Goal: Information Seeking & Learning: Compare options

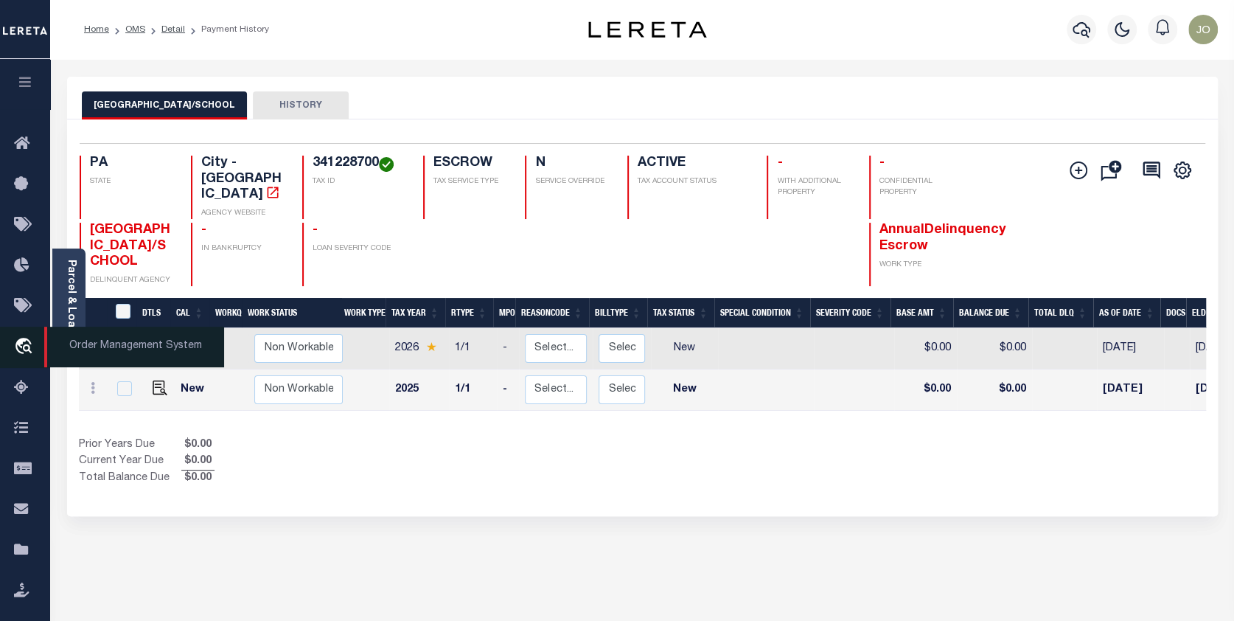
click at [15, 345] on icon "travel_explore" at bounding box center [26, 347] width 24 height 19
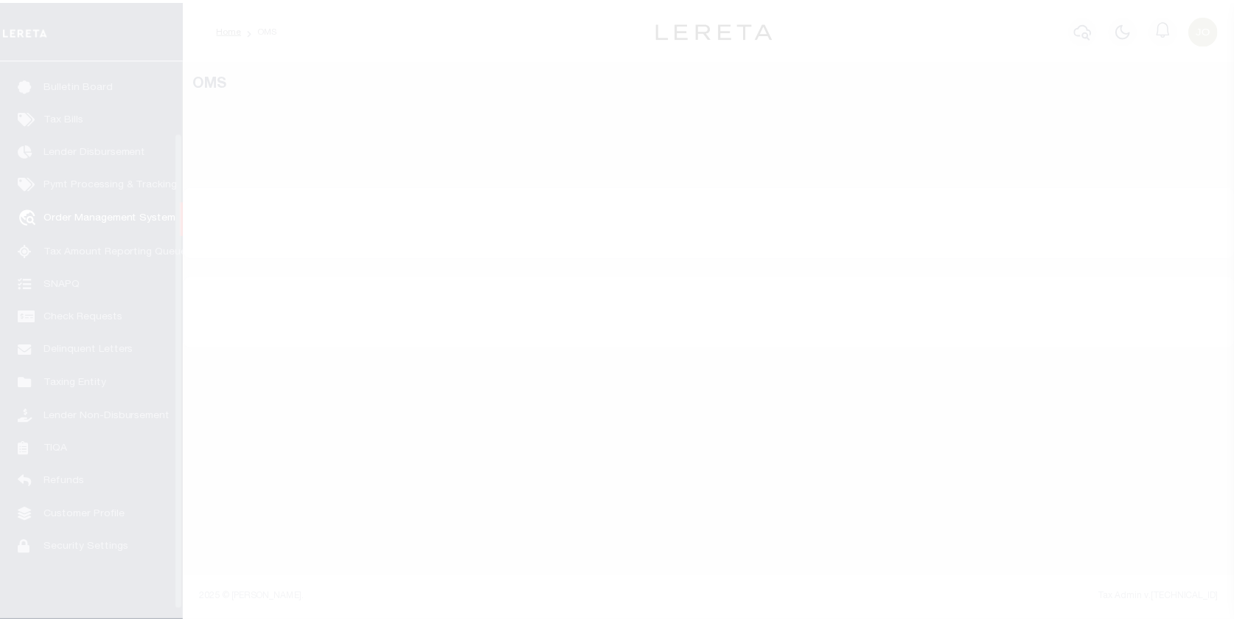
scroll to position [95, 0]
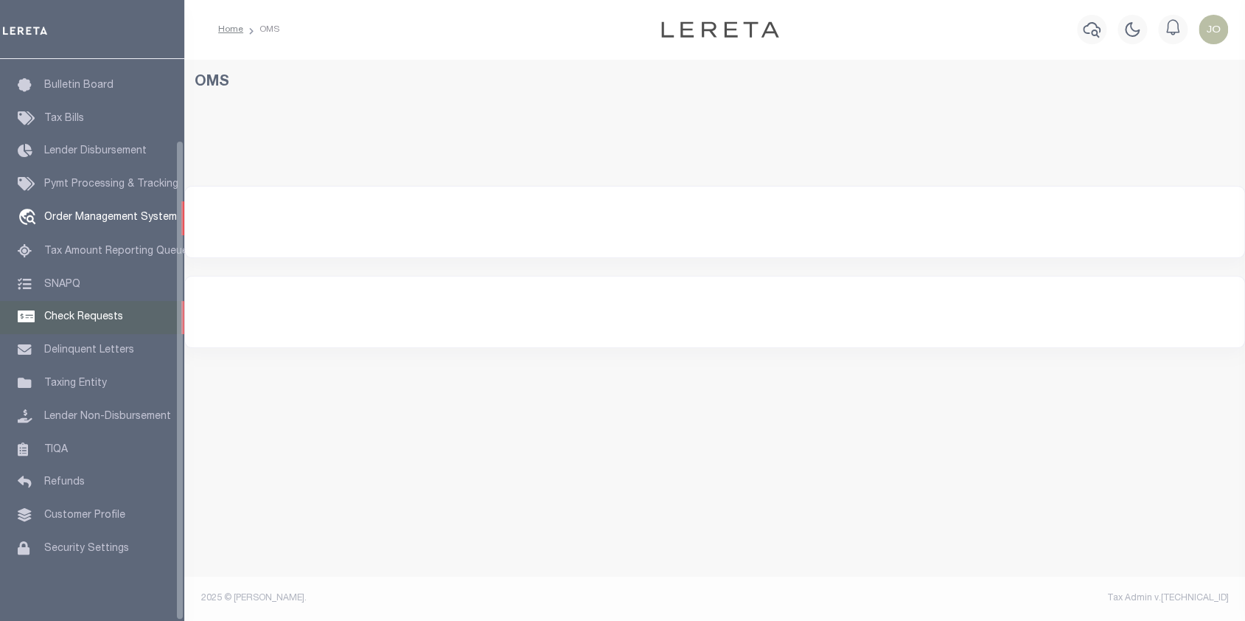
select select "200"
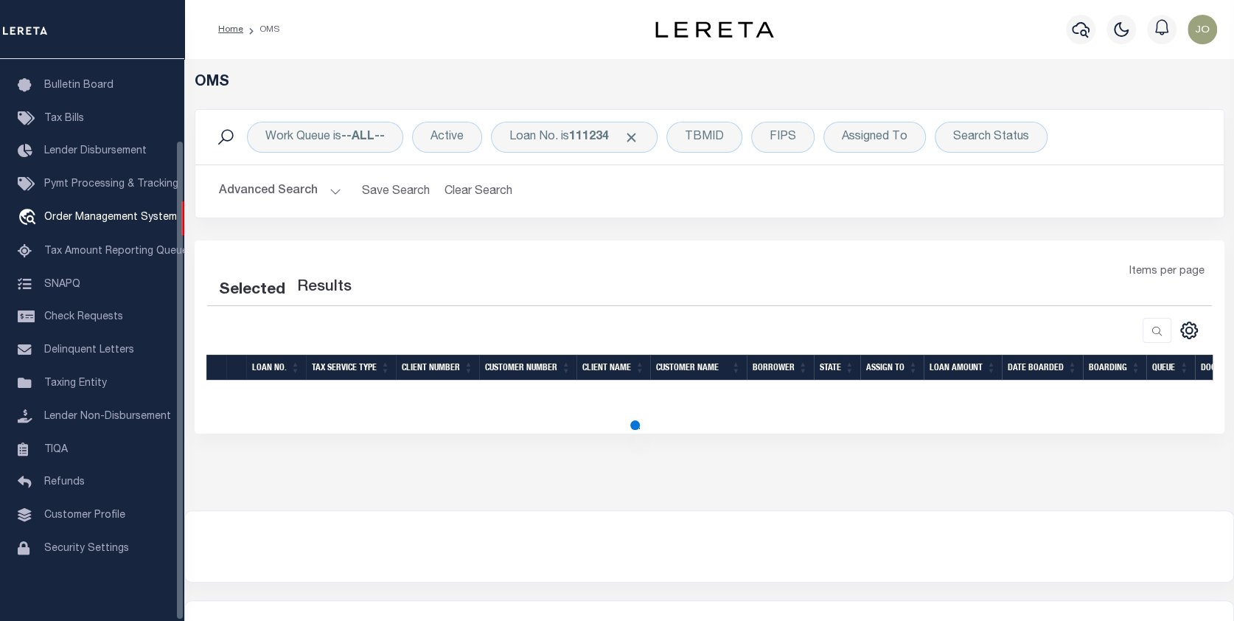
select select "200"
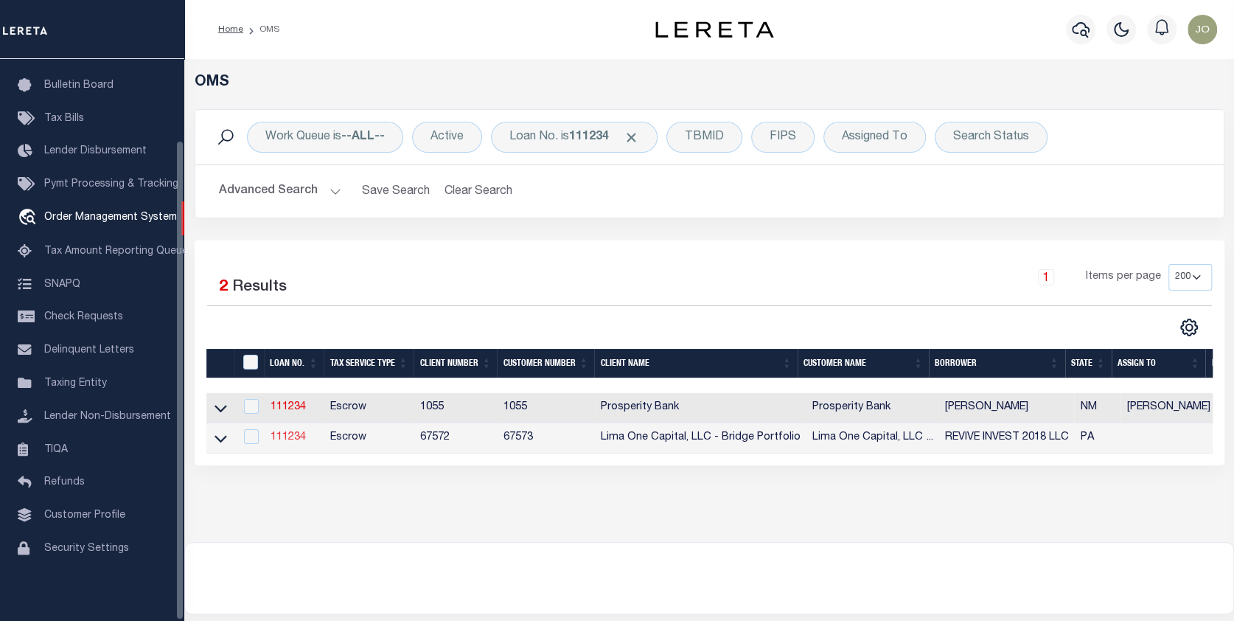
click at [282, 436] on link "111234" at bounding box center [288, 437] width 35 height 10
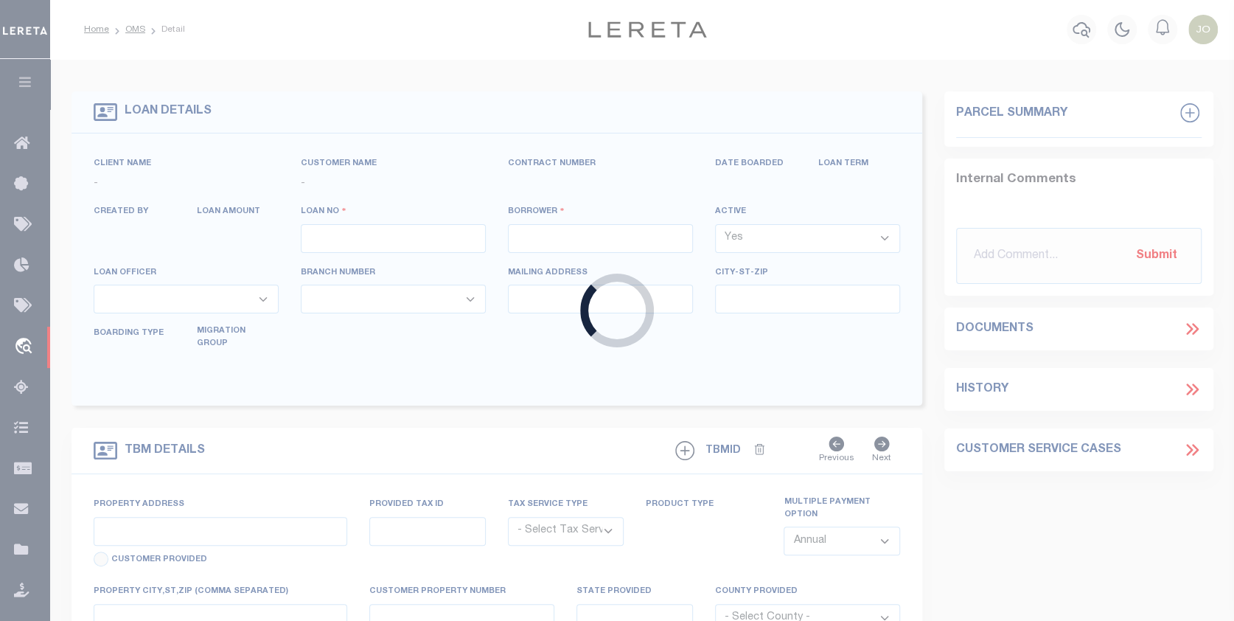
type input "111234"
type input "REVIVE INVEST 2018 LLC"
select select
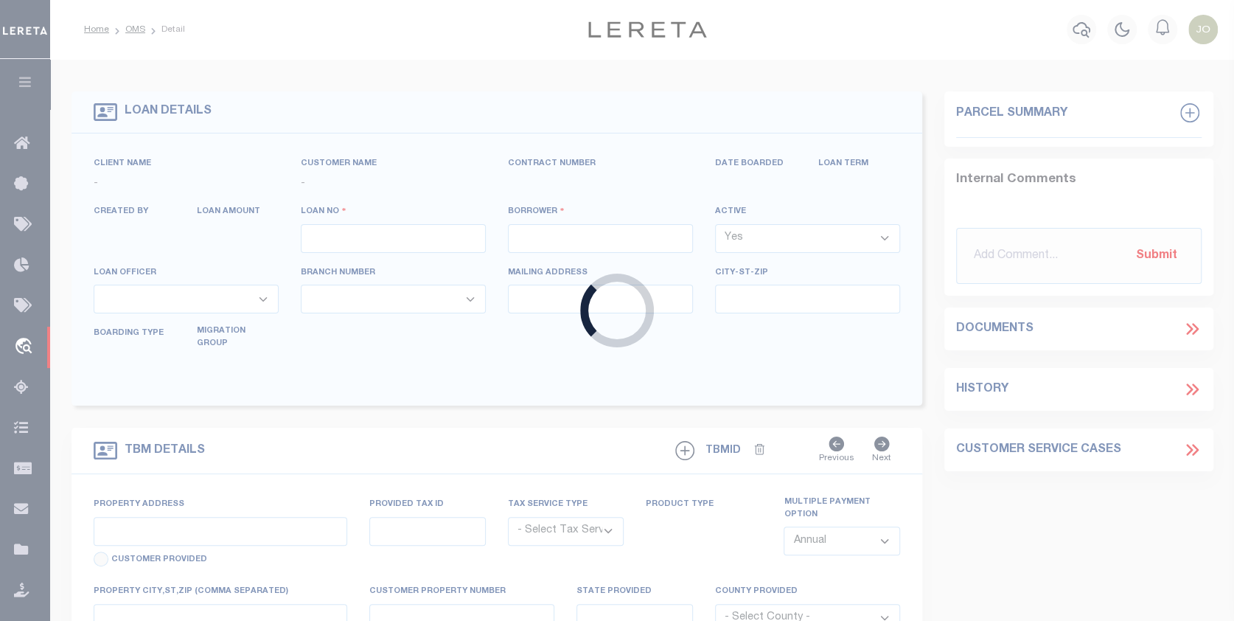
select select
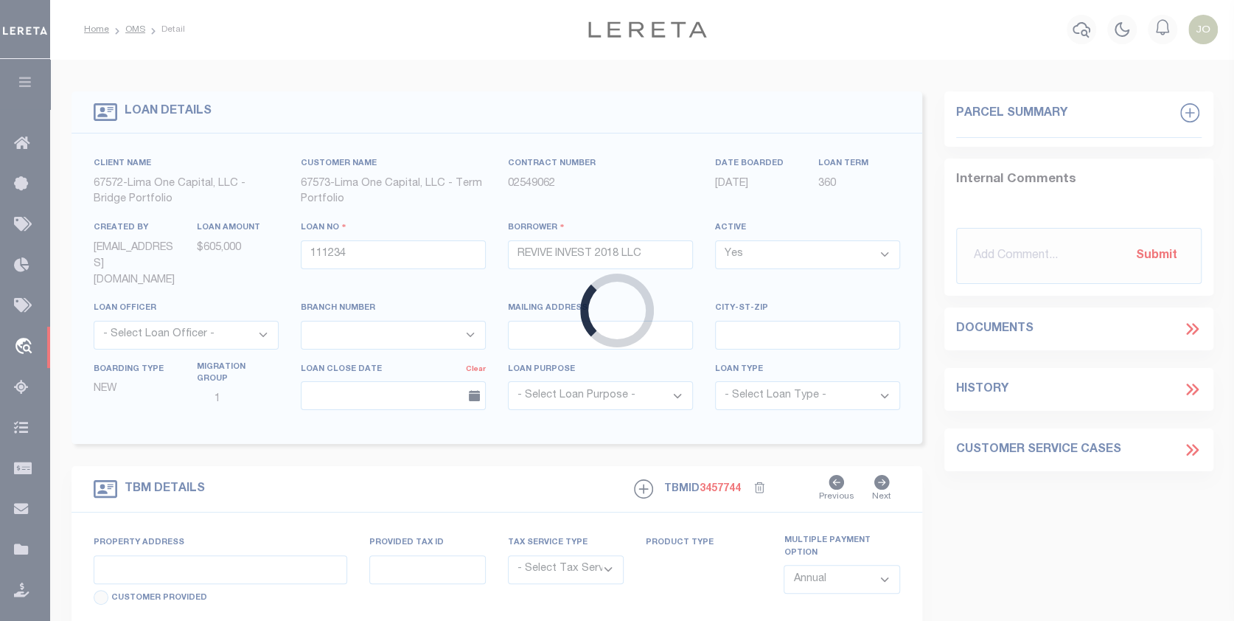
type input "1508 RUSCOMB STREET"
radio input "true"
select select "Escrow"
select select
type input "PHILADELPHIA PA 19141"
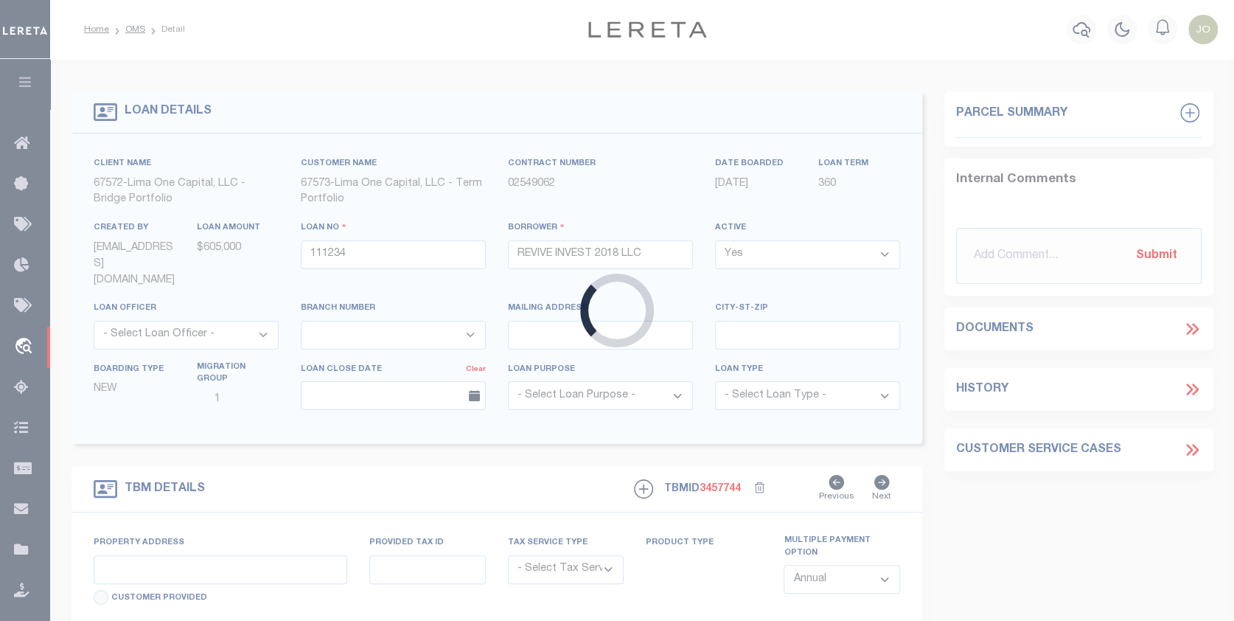
type input "111234-1"
type input "PA"
type textarea "COLLECTOR: ENTITY: PARCEL: 171041900"
type textarea "Compare"
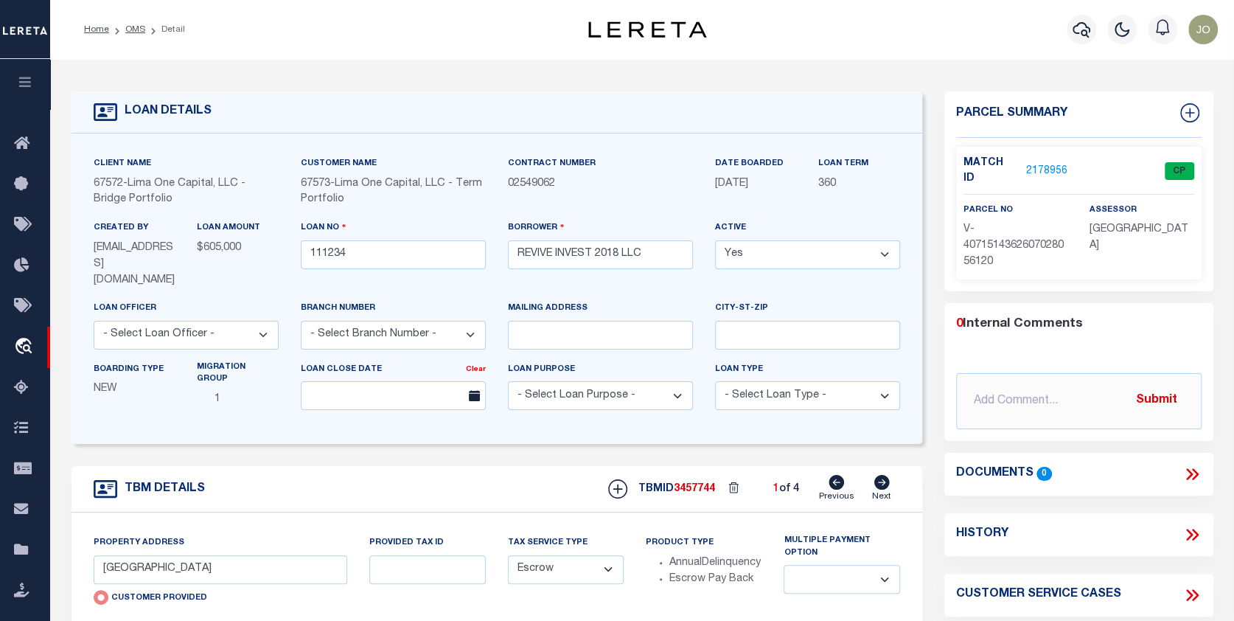
click at [882, 475] on icon at bounding box center [881, 482] width 15 height 15
type input "2152 N 19TH STREET"
radio input "false"
select select
type input "PHILADELPHIA PA 19121"
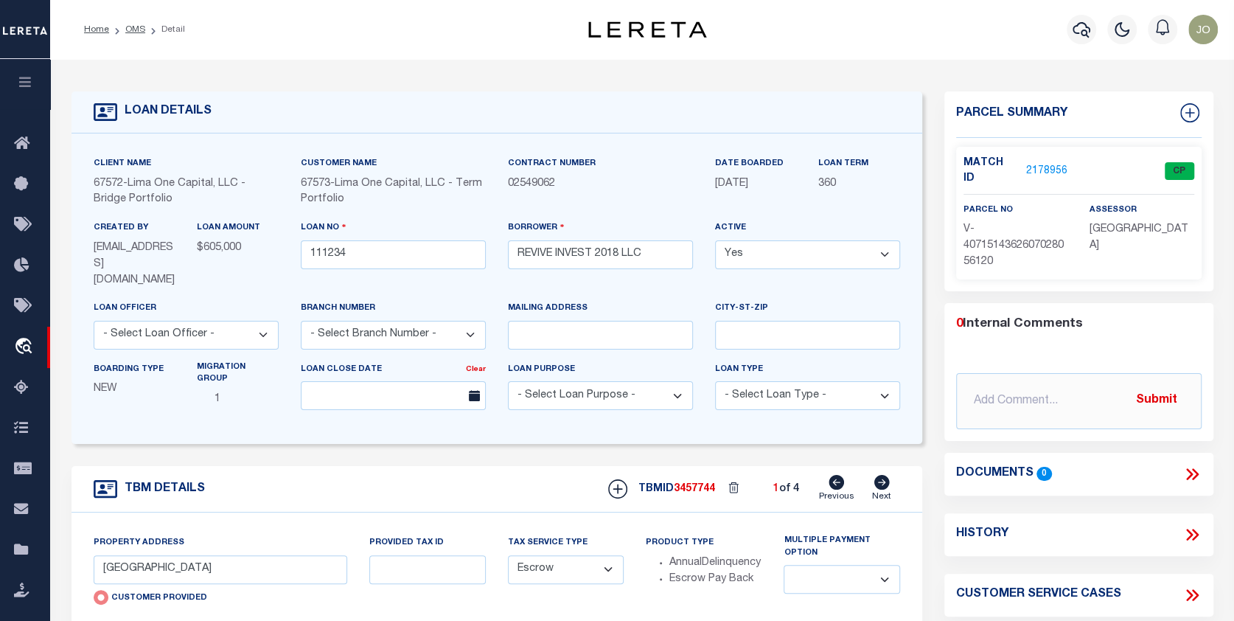
type input "111234-2"
click at [882, 475] on icon at bounding box center [881, 482] width 15 height 15
type input "638 S YEWDALL STREET"
select select
type input "PHILADELPHIA PA 19143"
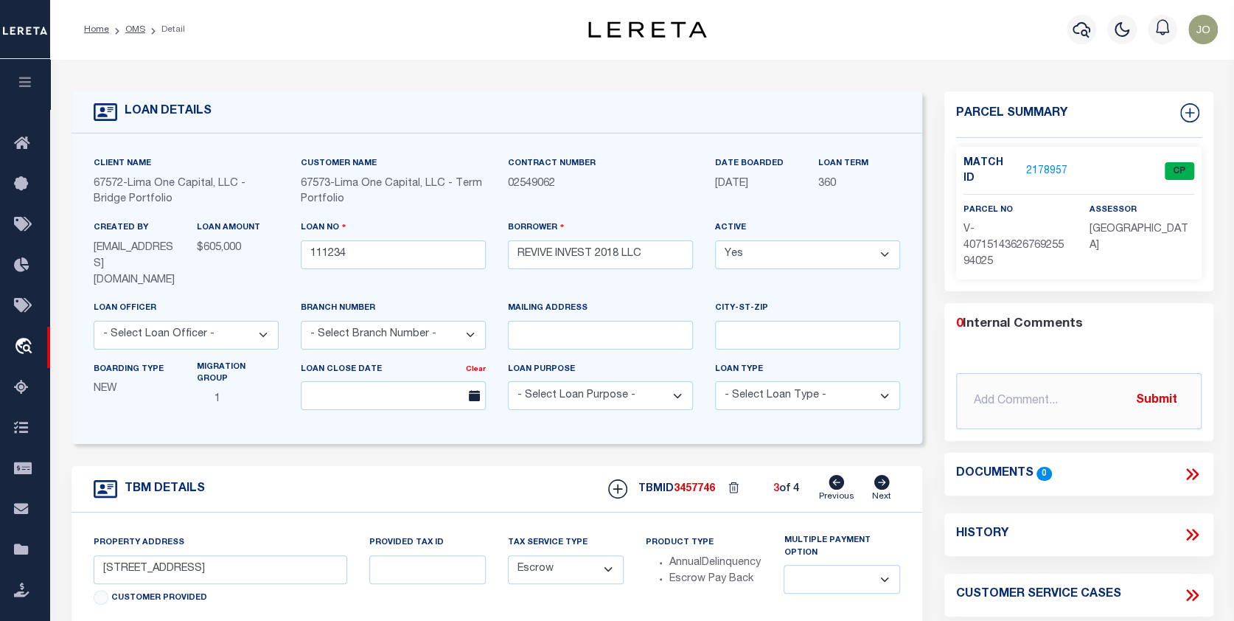
type input "111234-3"
